Goal: Information Seeking & Learning: Learn about a topic

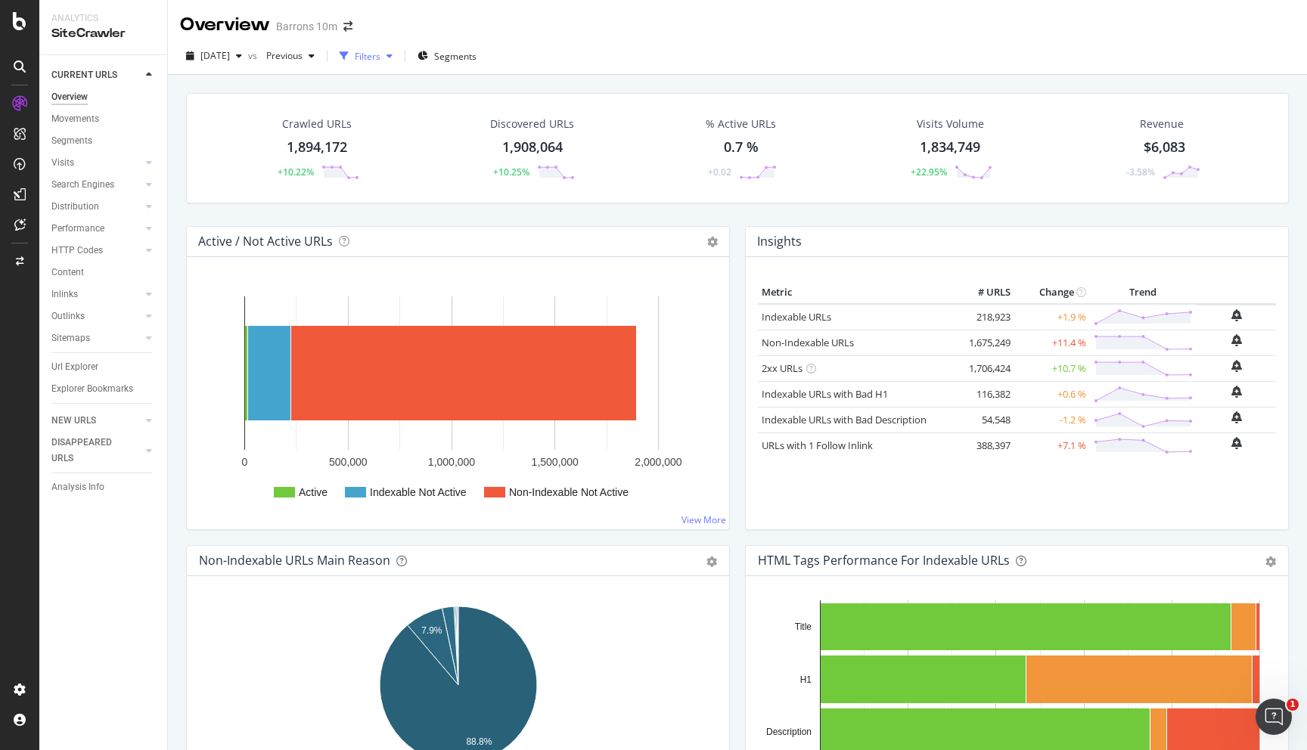
click at [399, 59] on div "button" at bounding box center [389, 55] width 18 height 9
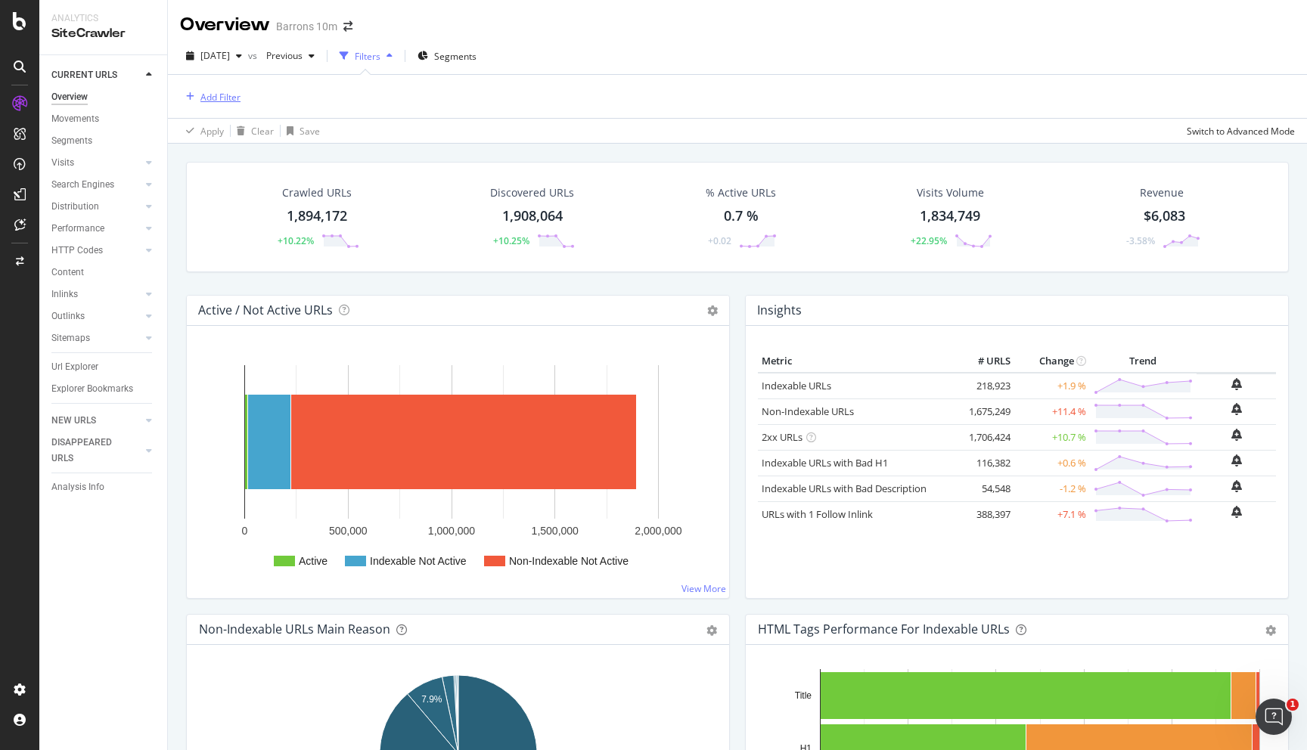
click at [223, 93] on div "Add Filter" at bounding box center [220, 97] width 40 height 13
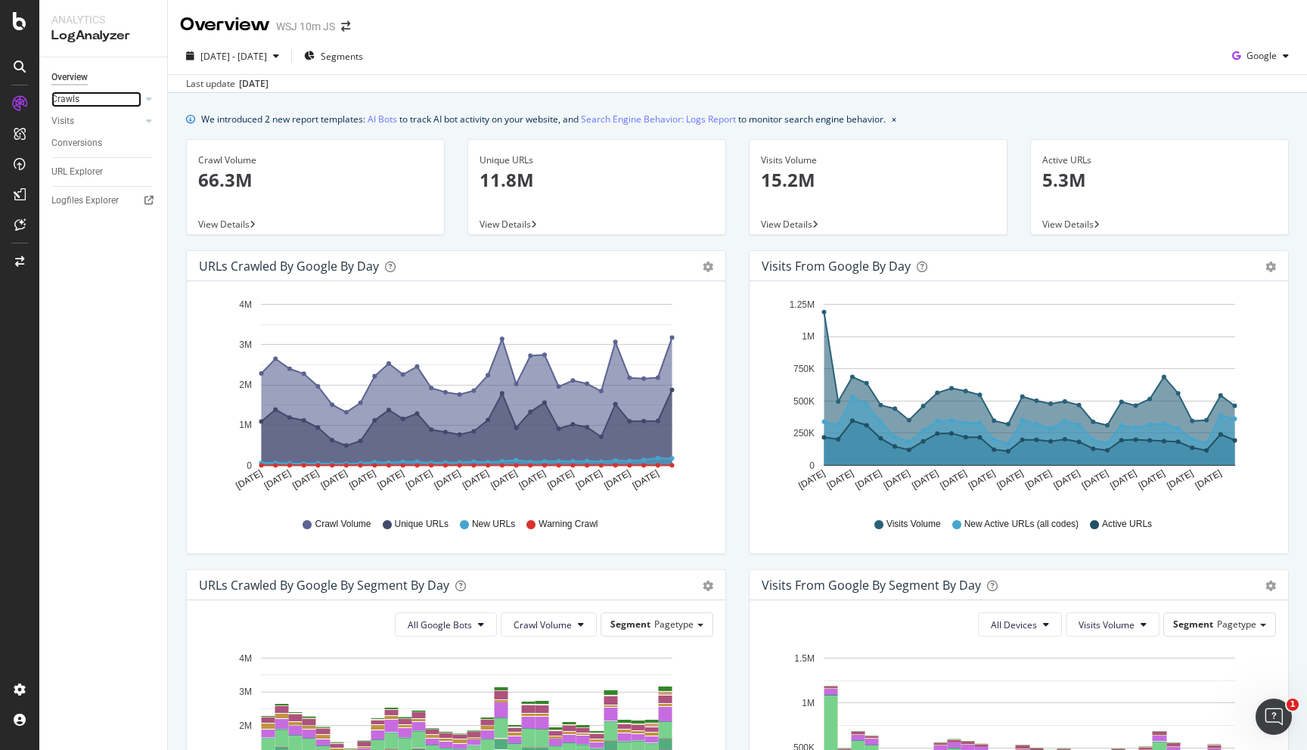
click at [83, 104] on link "Crawls" at bounding box center [96, 100] width 90 height 16
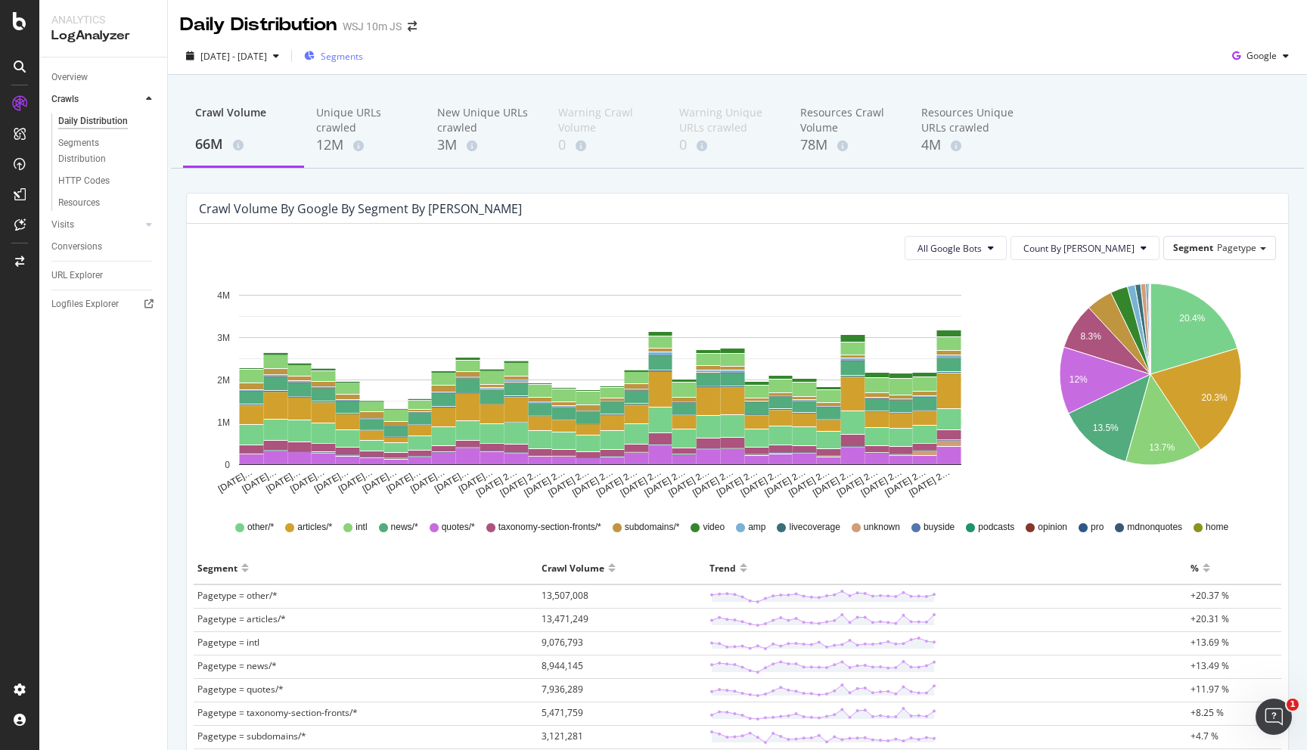
click at [363, 57] on span "Segments" at bounding box center [342, 56] width 42 height 13
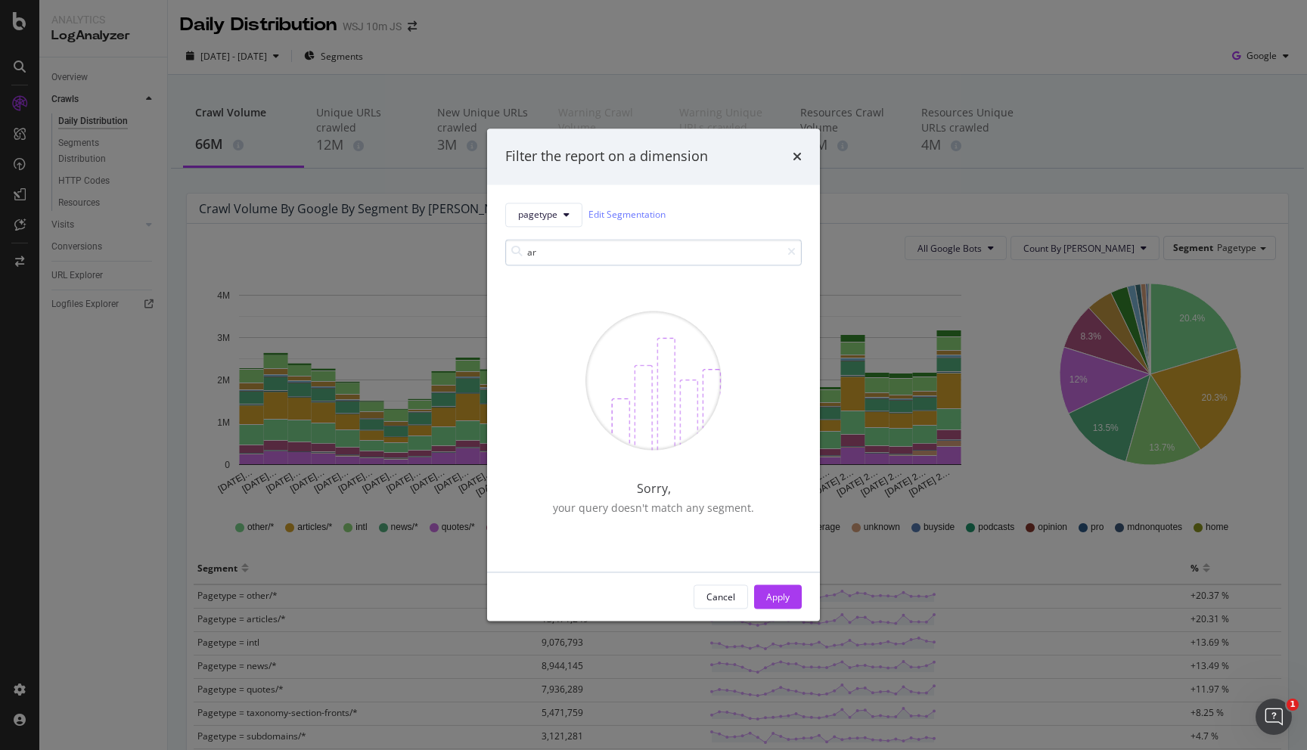
type input "a"
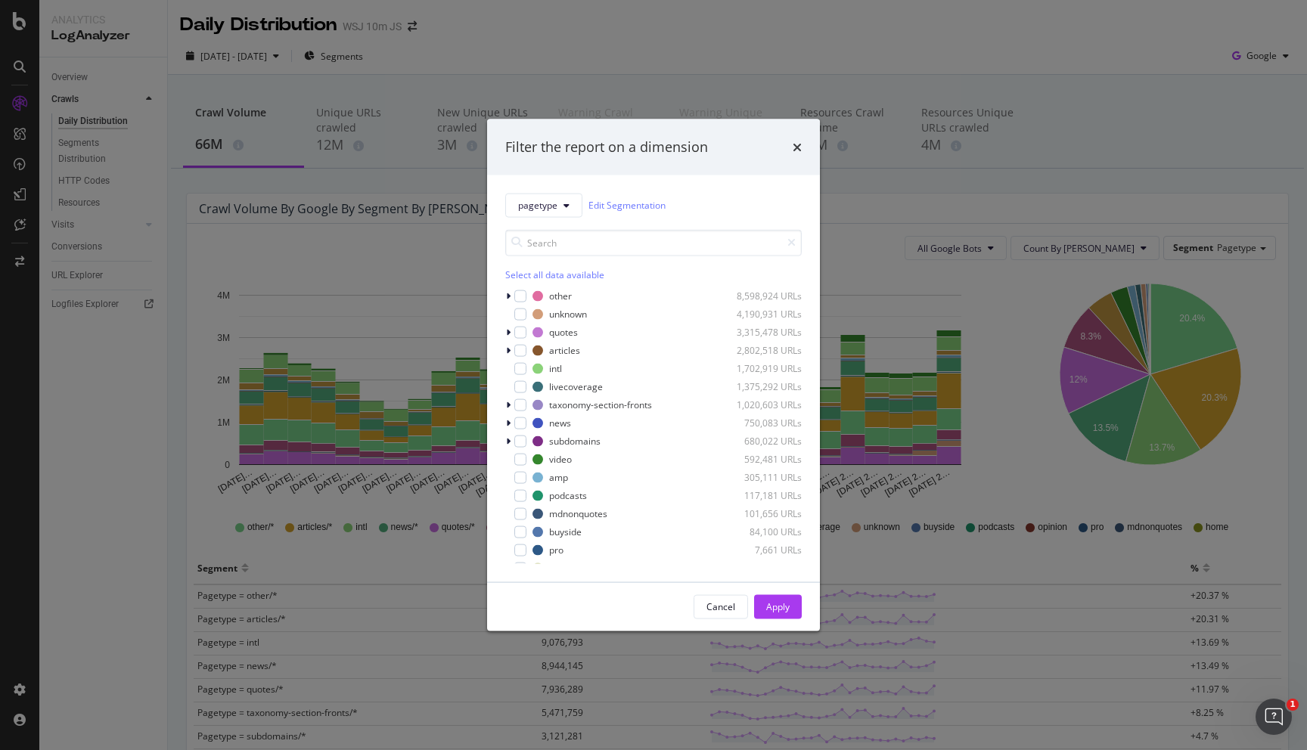
click at [802, 151] on div "Filter the report on a dimension" at bounding box center [653, 147] width 333 height 56
click at [799, 151] on icon "times" at bounding box center [797, 147] width 9 height 12
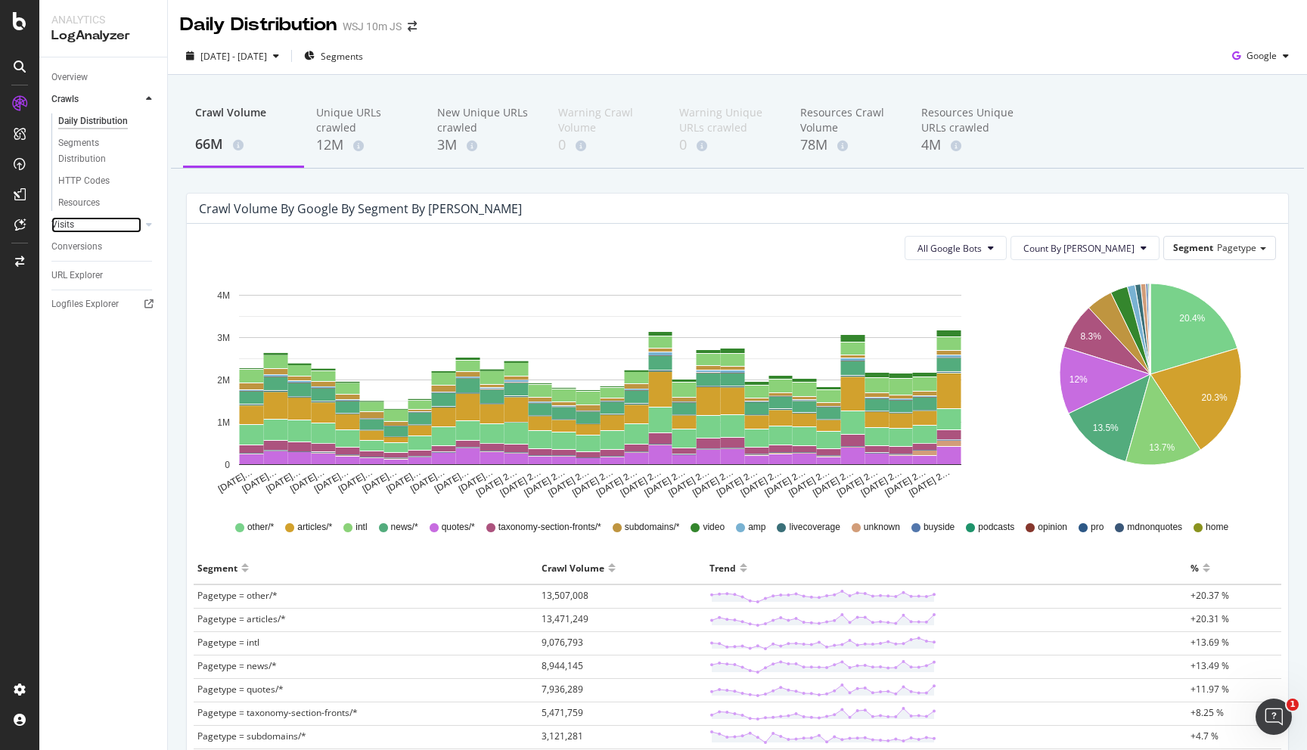
click at [123, 225] on link "Visits" at bounding box center [96, 225] width 90 height 16
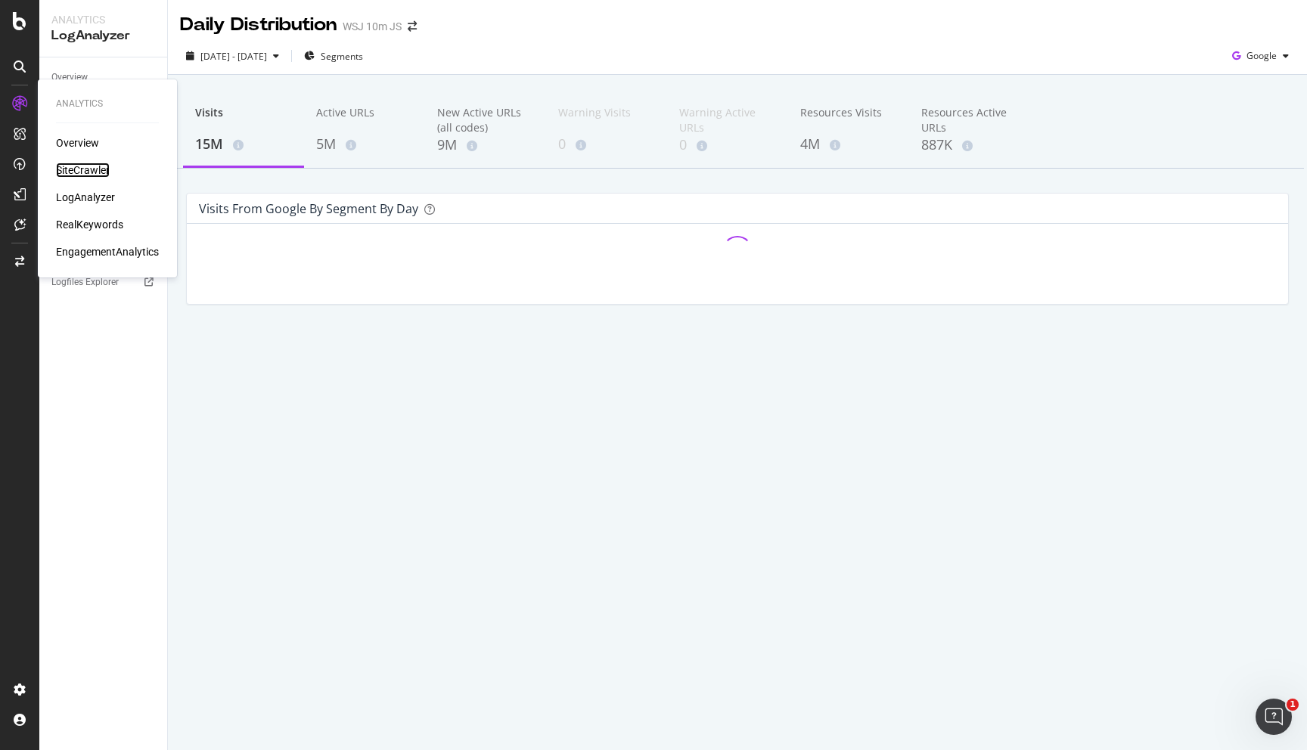
click at [74, 170] on div "SiteCrawler" at bounding box center [83, 170] width 54 height 15
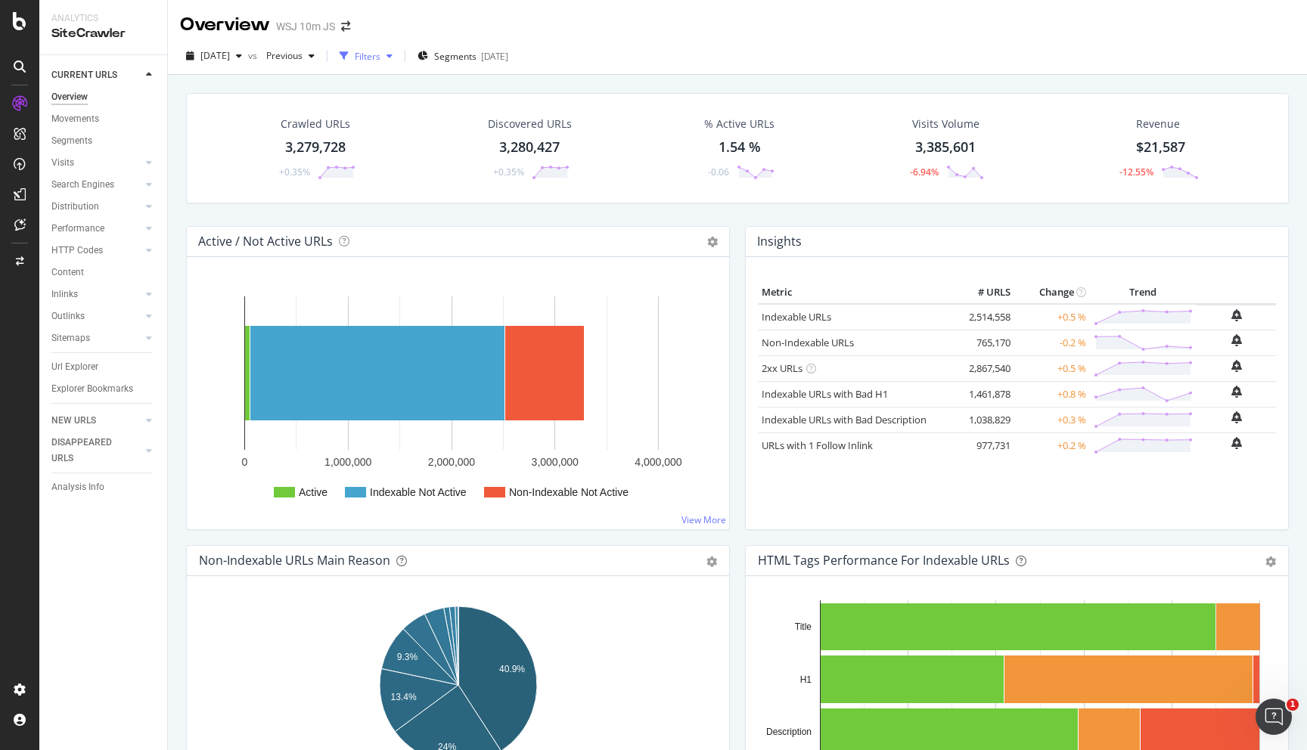
click at [399, 56] on div "button" at bounding box center [389, 55] width 18 height 9
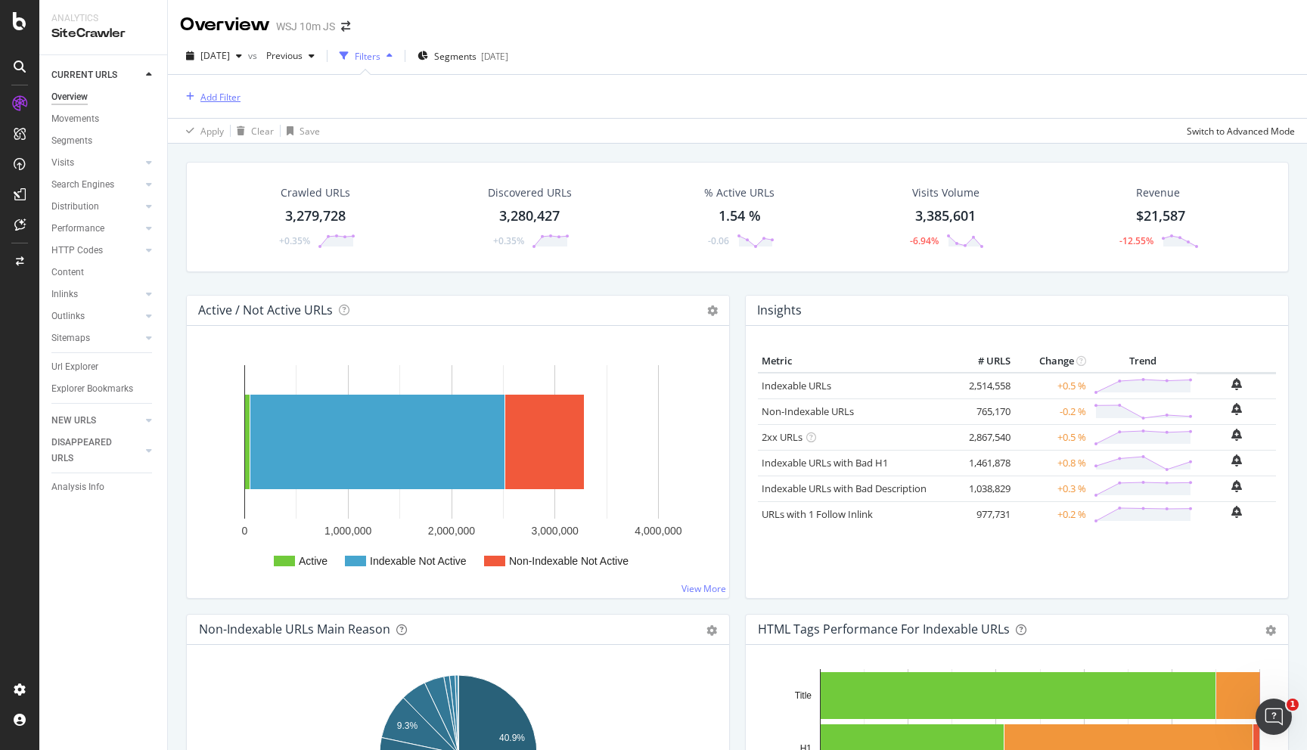
click at [225, 100] on div "Add Filter" at bounding box center [220, 97] width 40 height 13
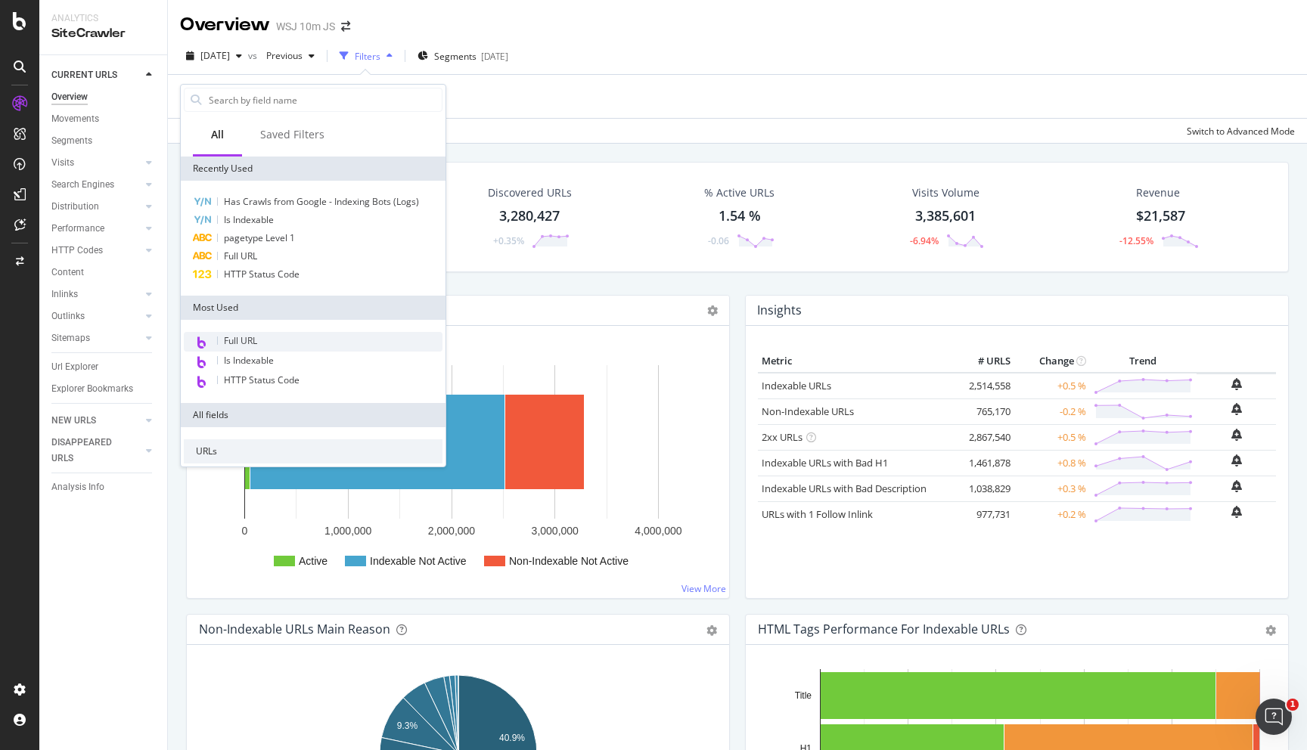
click at [234, 335] on span "Full URL" at bounding box center [240, 340] width 33 height 13
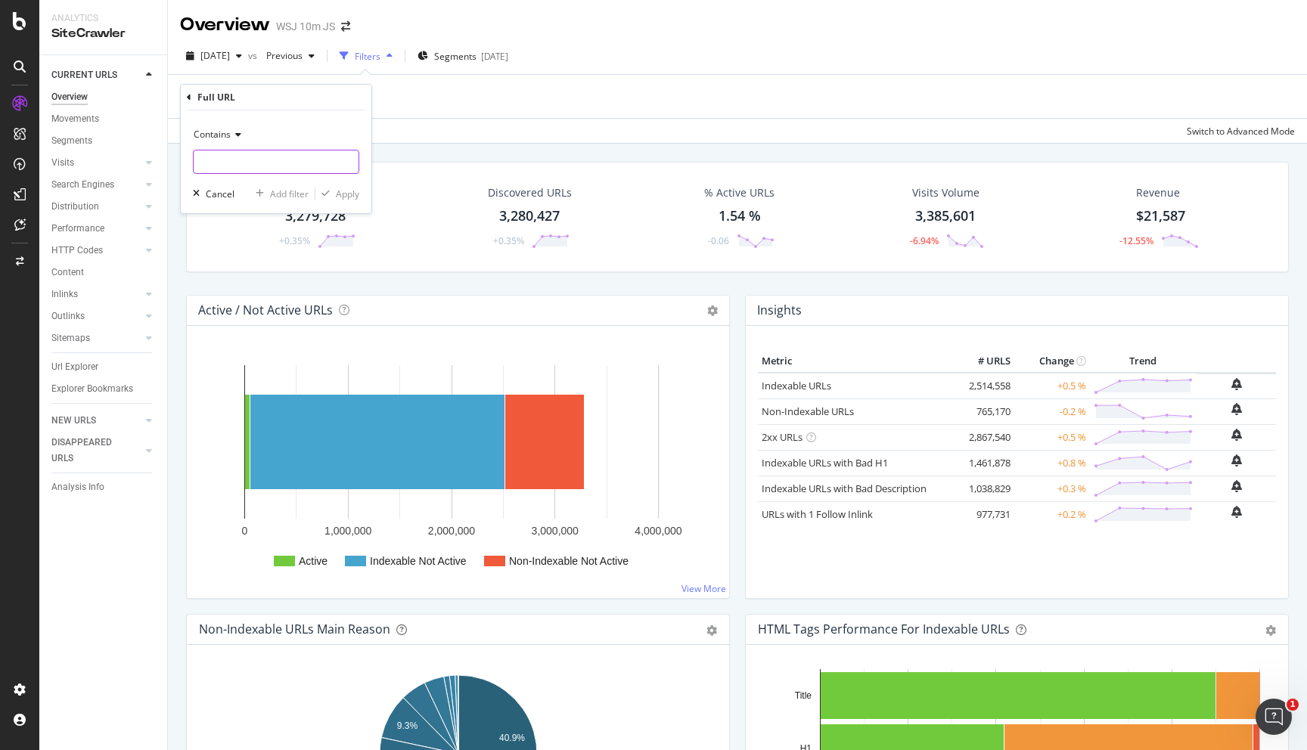
click at [261, 160] on input "text" at bounding box center [276, 162] width 165 height 24
type input "archive/"
click at [346, 178] on div "Contains archive/ Cancel Add filter Apply" at bounding box center [276, 161] width 191 height 103
click at [346, 197] on div "Apply" at bounding box center [347, 194] width 23 height 13
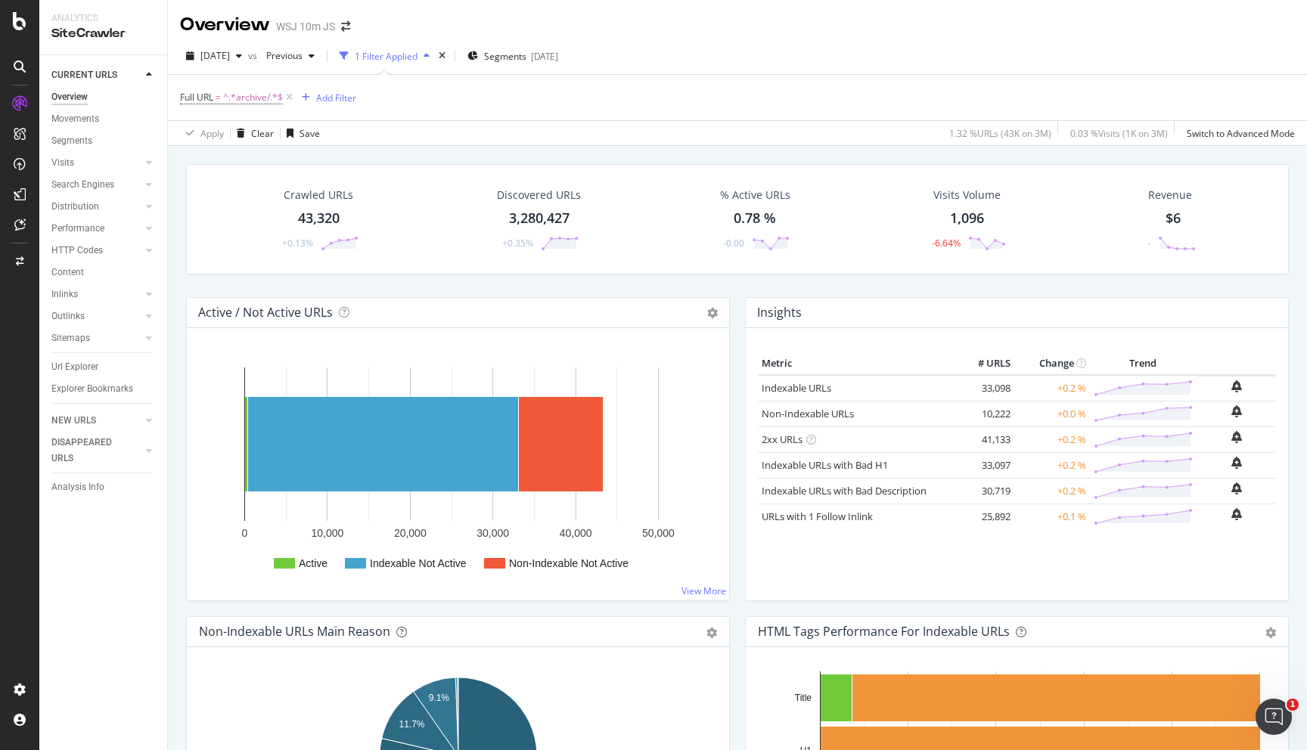
click at [331, 220] on div "43,320" at bounding box center [319, 219] width 42 height 20
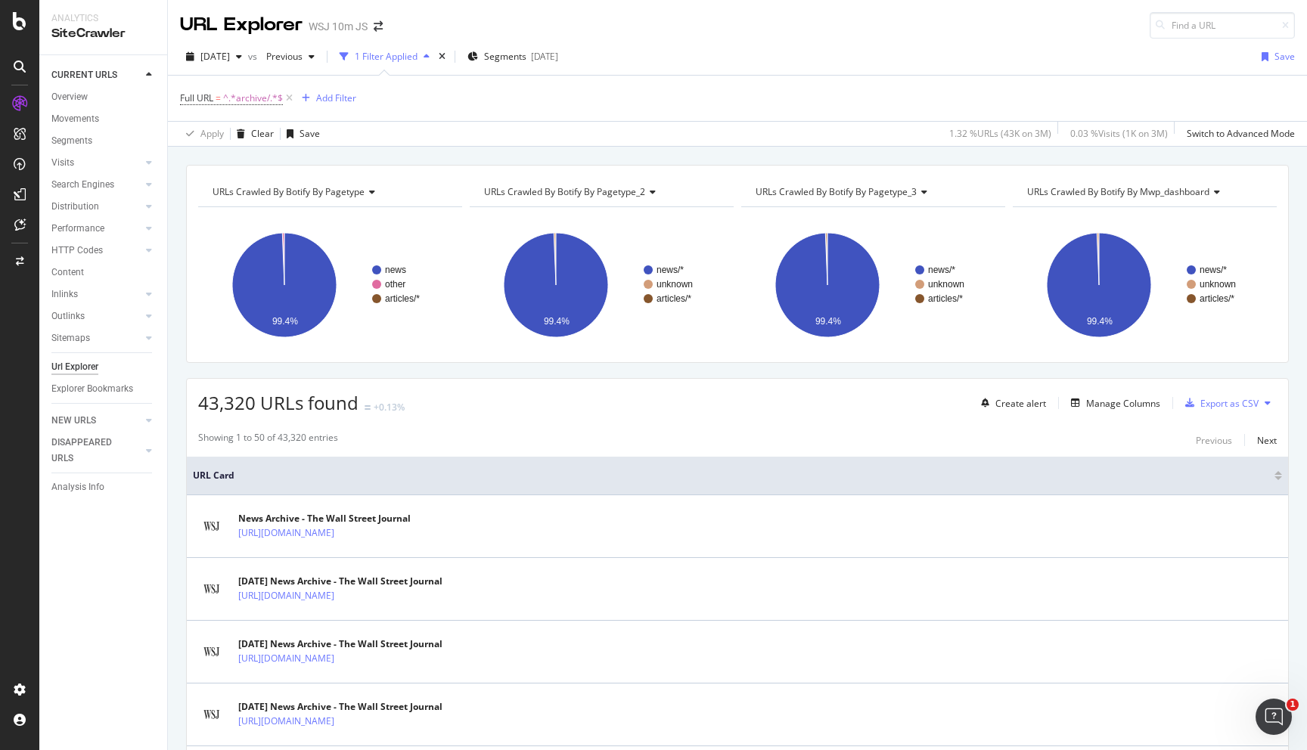
click at [362, 191] on span "URLs Crawled By Botify By pagetype" at bounding box center [289, 191] width 152 height 13
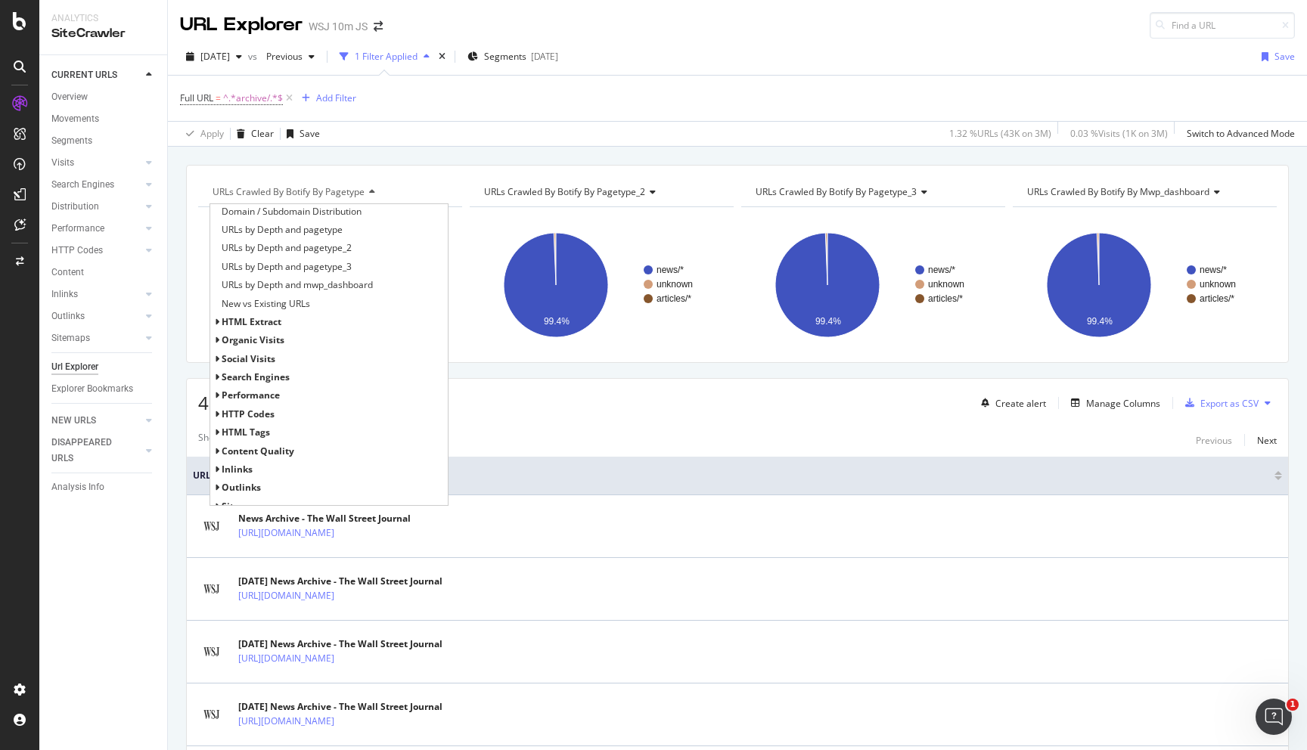
scroll to position [271, 0]
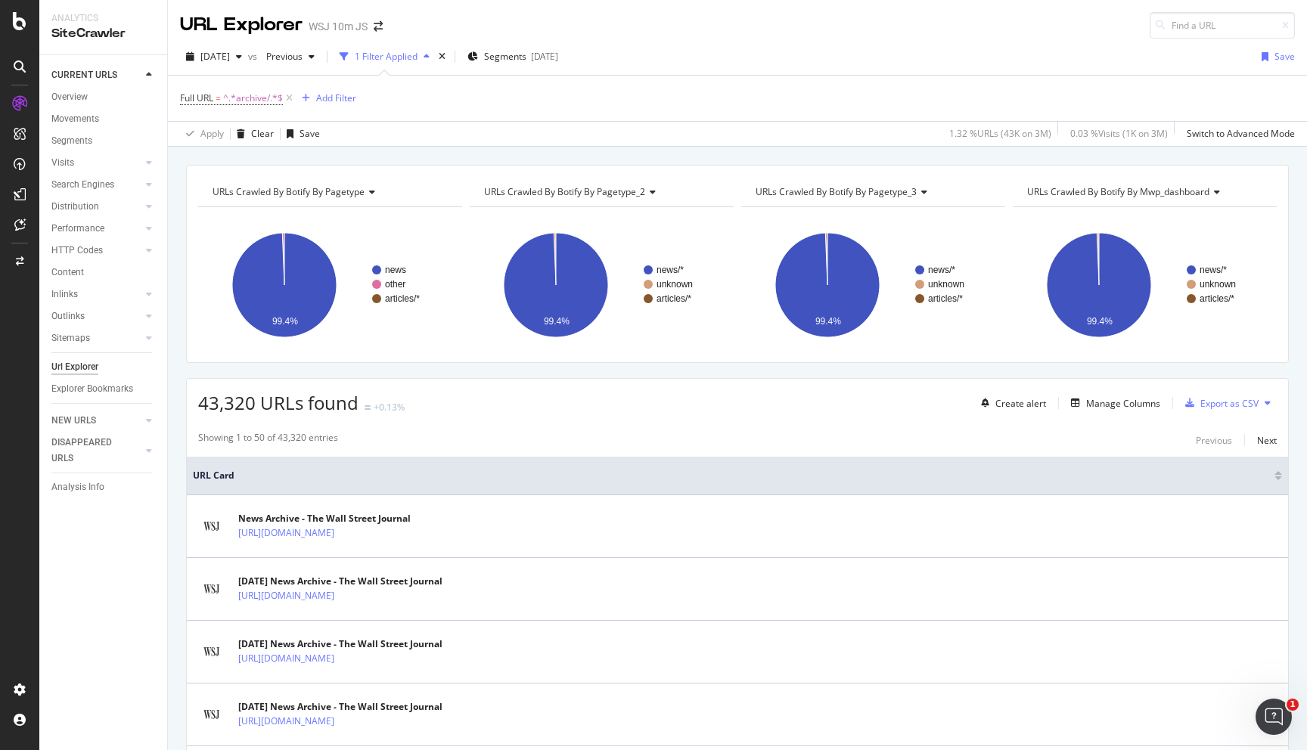
click at [479, 391] on div "43,320 URLs found +0.13% Create alert Manage Columns Export as CSV" at bounding box center [737, 397] width 1101 height 37
click at [347, 104] on div "Add Filter" at bounding box center [336, 98] width 40 height 13
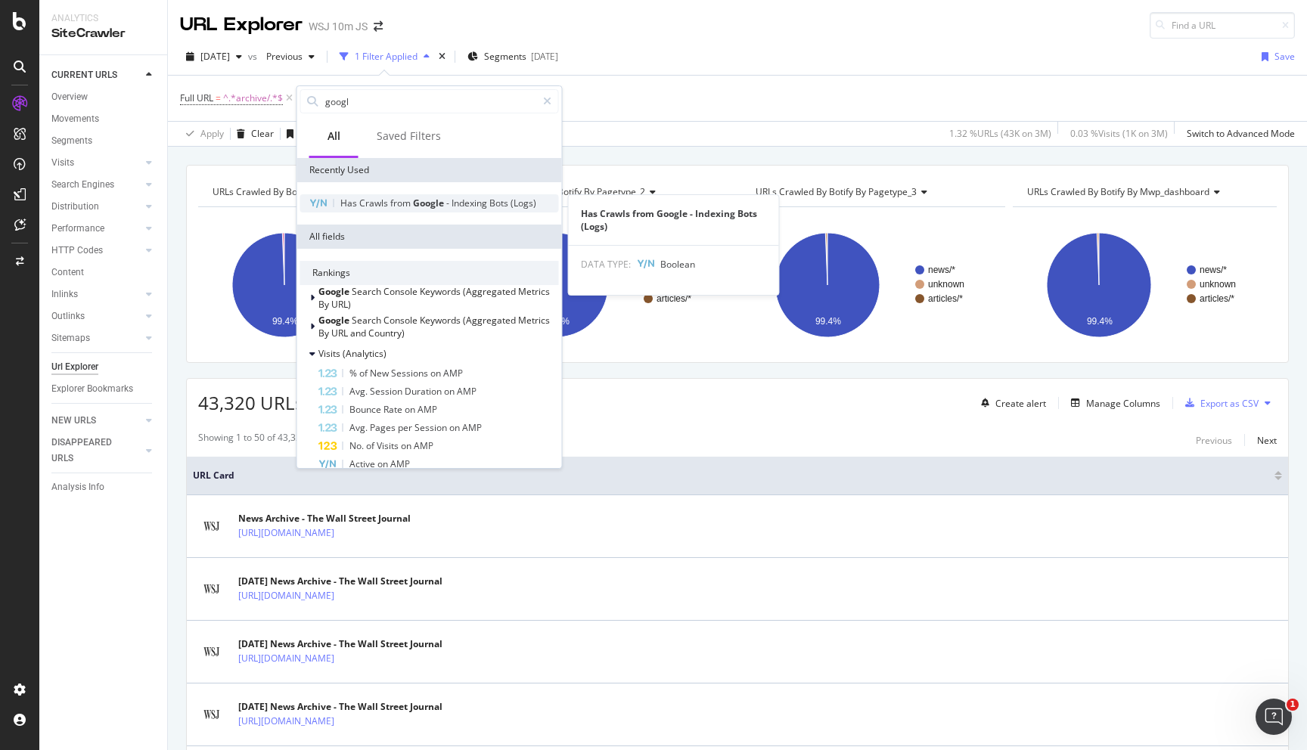
type input "googl"
click at [408, 209] on div "Has Crawls from Google - Indexing Bots (Logs)" at bounding box center [429, 203] width 259 height 18
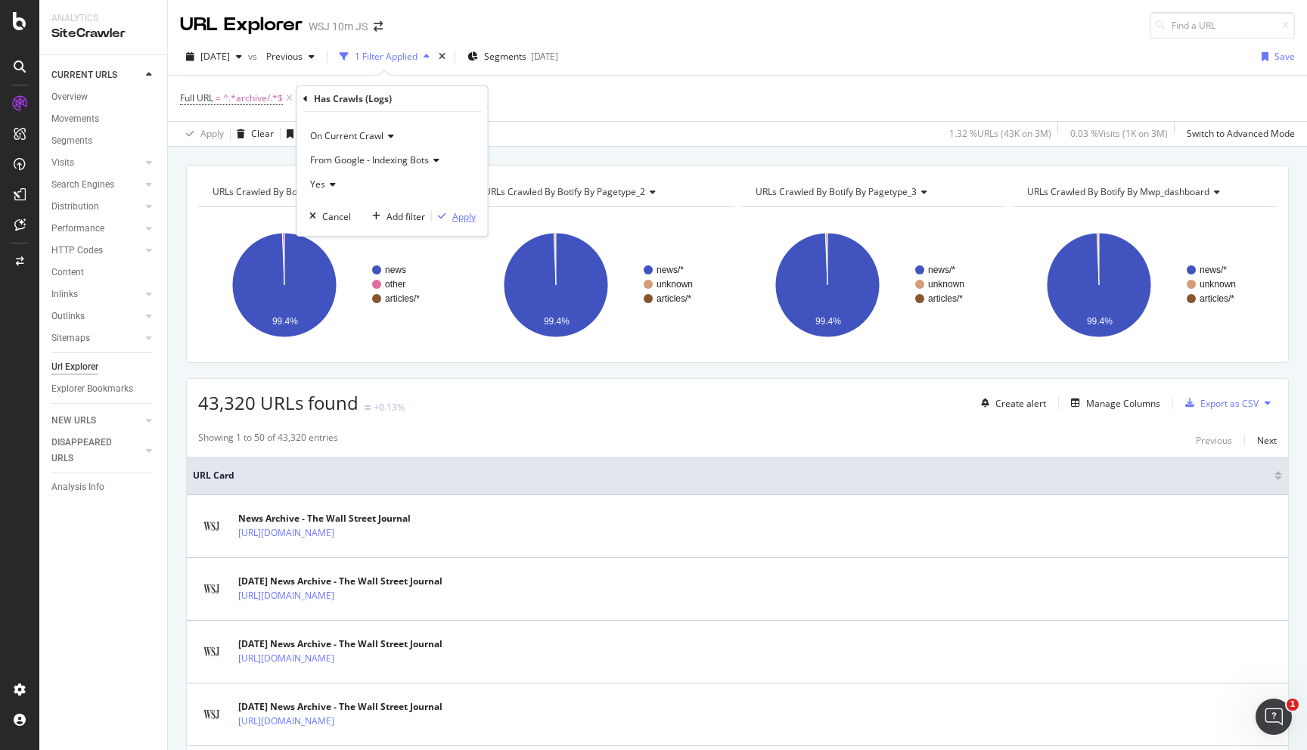
click at [458, 213] on div "Apply" at bounding box center [463, 216] width 23 height 13
